Goal: Task Accomplishment & Management: Complete application form

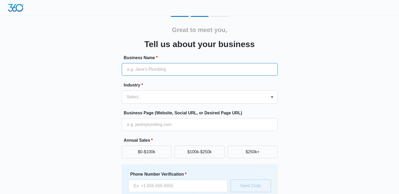
click at [148, 72] on input "Business Name *" at bounding box center [200, 69] width 156 height 13
type input "NICKR Remodeling"
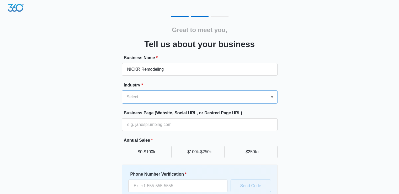
click at [151, 93] on div "Select..." at bounding box center [194, 97] width 145 height 13
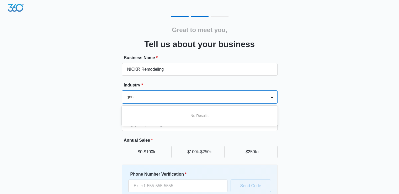
type input "gene"
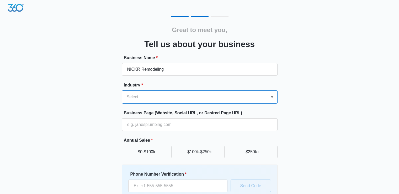
drag, startPoint x: 147, startPoint y: 94, endPoint x: 115, endPoint y: 96, distance: 31.8
click at [115, 96] on div "Great to meet you, Tell us about your business Business Name * NICKR Remodeling…" at bounding box center [199, 122] width 315 height 213
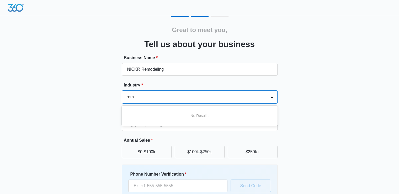
type input "remo"
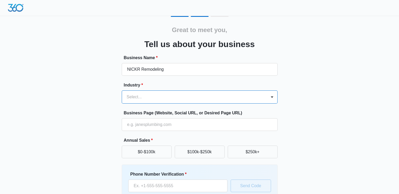
click at [121, 97] on div "Great to meet you, Tell us about your business Business Name * NICKR Remodeling…" at bounding box center [199, 122] width 315 height 213
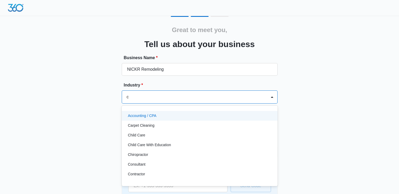
type input "co"
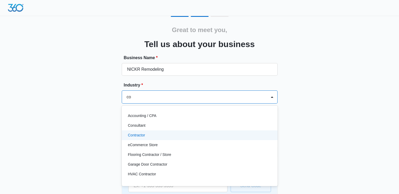
click at [150, 134] on div "Contractor" at bounding box center [199, 135] width 142 height 6
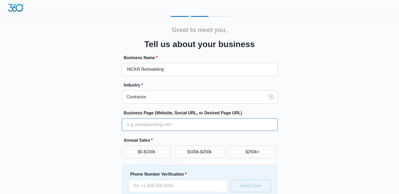
click at [145, 125] on input "Business Page (Website, Social URL, or Desired Page URL)" at bounding box center [200, 124] width 156 height 13
click at [136, 123] on input "Business Page (Website, Social URL, or Desired Page URL)" at bounding box center [200, 124] width 156 height 13
paste input "https://nickr-remodeling.com/"
type input "https://nickr-remodeling.com/"
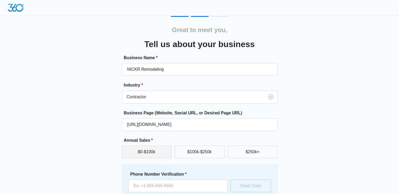
click at [142, 152] on button "$0-$100k" at bounding box center [147, 151] width 50 height 13
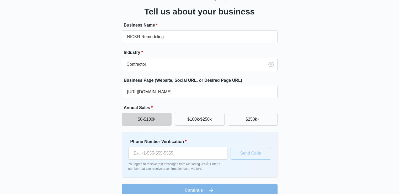
scroll to position [41, 0]
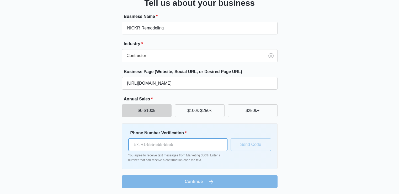
click at [177, 146] on input "Phone Number Verification *" at bounding box center [177, 144] width 99 height 13
type input "(425) 626-6742"
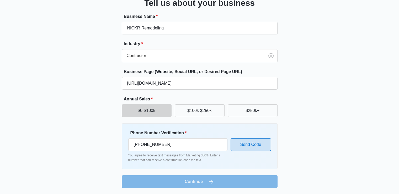
click at [245, 146] on button "Send Code" at bounding box center [251, 144] width 40 height 13
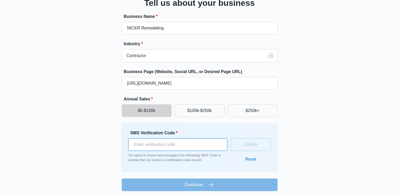
click at [165, 144] on input "SMS Verification Code *" at bounding box center [177, 144] width 99 height 13
type input "901558"
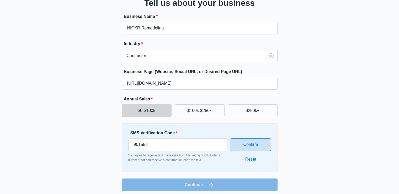
click at [243, 139] on button "Confirm" at bounding box center [251, 144] width 40 height 13
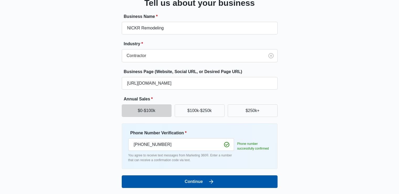
click at [210, 178] on icon "submit" at bounding box center [211, 181] width 6 height 6
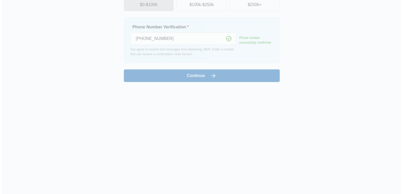
scroll to position [0, 0]
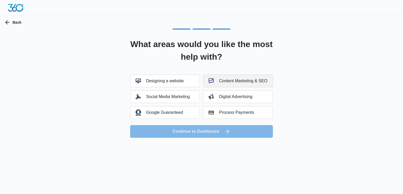
click at [256, 84] on button "Content Marketing & SEO" at bounding box center [238, 81] width 70 height 13
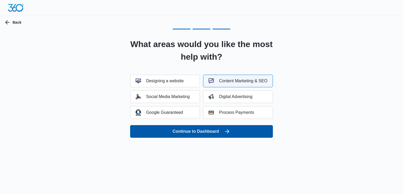
click at [228, 130] on icon "submit" at bounding box center [227, 131] width 4 height 4
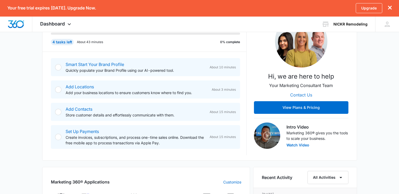
scroll to position [79, 0]
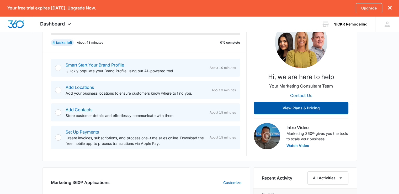
click at [311, 105] on button "View Plans & Pricing" at bounding box center [301, 108] width 94 height 13
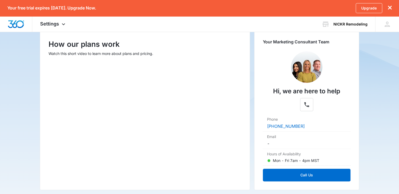
scroll to position [111, 0]
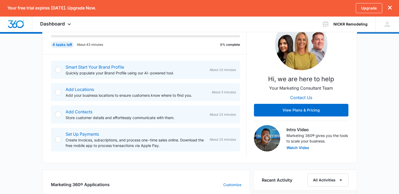
scroll to position [79, 0]
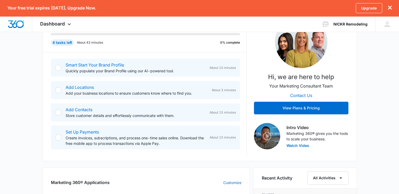
click at [59, 68] on div at bounding box center [58, 68] width 6 height 6
click at [95, 65] on link "Smart Start Your Brand Profile" at bounding box center [95, 64] width 59 height 5
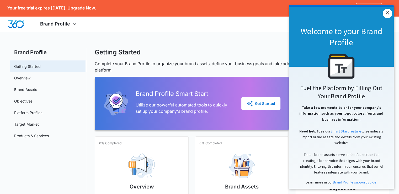
click at [389, 15] on link "×" at bounding box center [387, 13] width 9 height 9
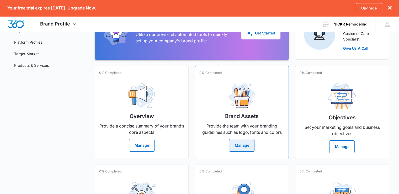
scroll to position [79, 0]
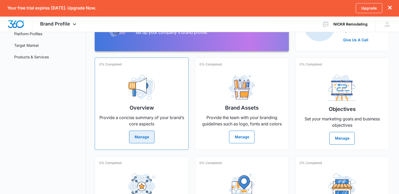
click at [153, 91] on img at bounding box center [142, 87] width 26 height 25
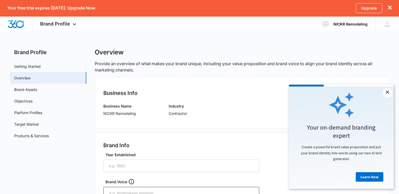
click at [390, 92] on link "×" at bounding box center [387, 92] width 9 height 9
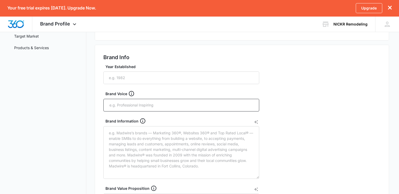
scroll to position [79, 0]
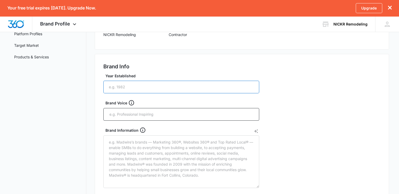
click at [137, 87] on input "Year Established" at bounding box center [181, 87] width 156 height 13
type input "2021"
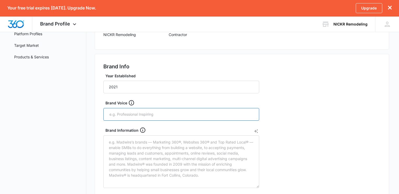
click at [128, 114] on input "text" at bounding box center [182, 114] width 146 height 8
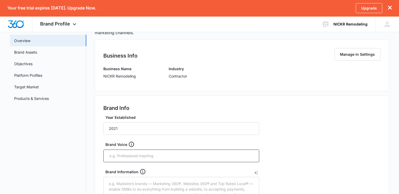
scroll to position [157, 0]
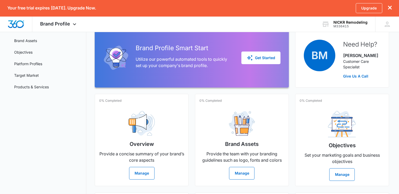
scroll to position [40, 0]
